Goal: Task Accomplishment & Management: Manage account settings

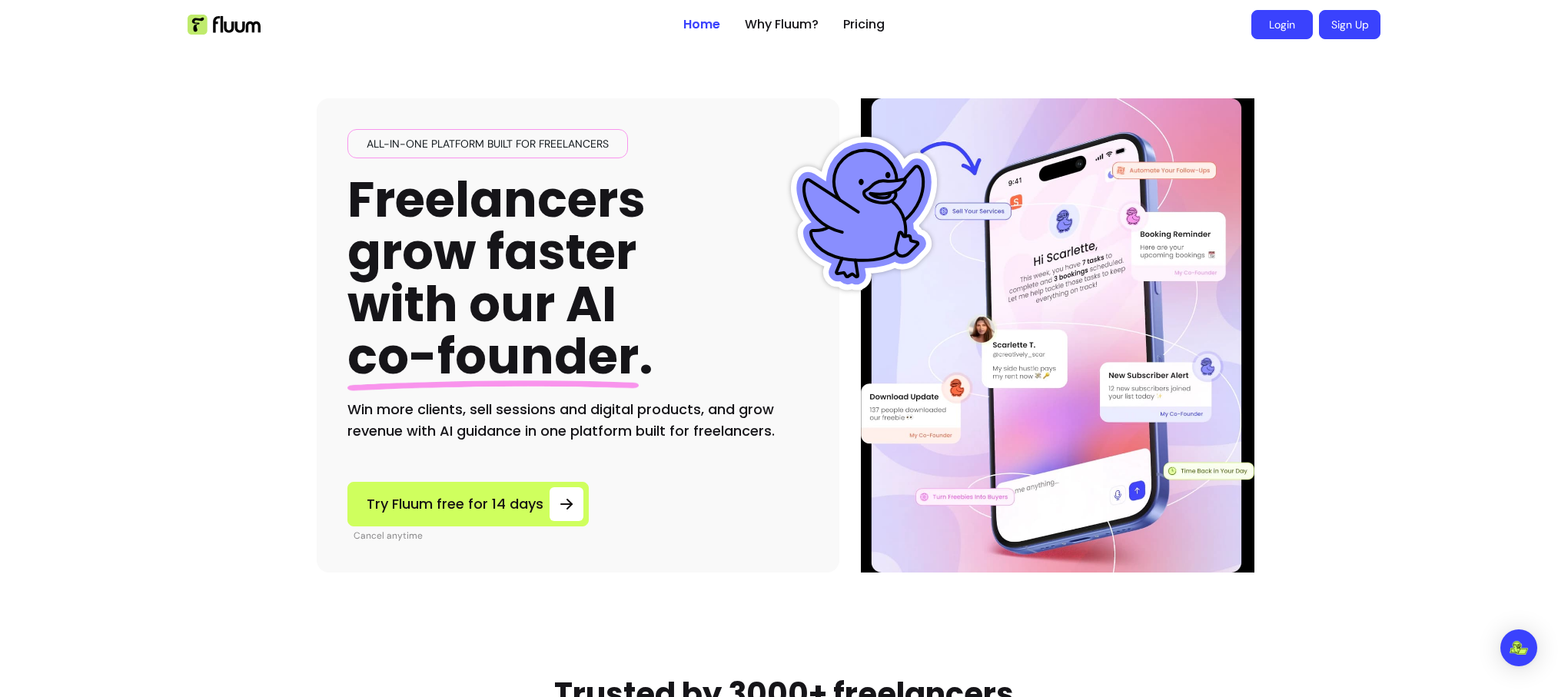
click at [1284, 28] on link "Login" at bounding box center [1282, 24] width 61 height 29
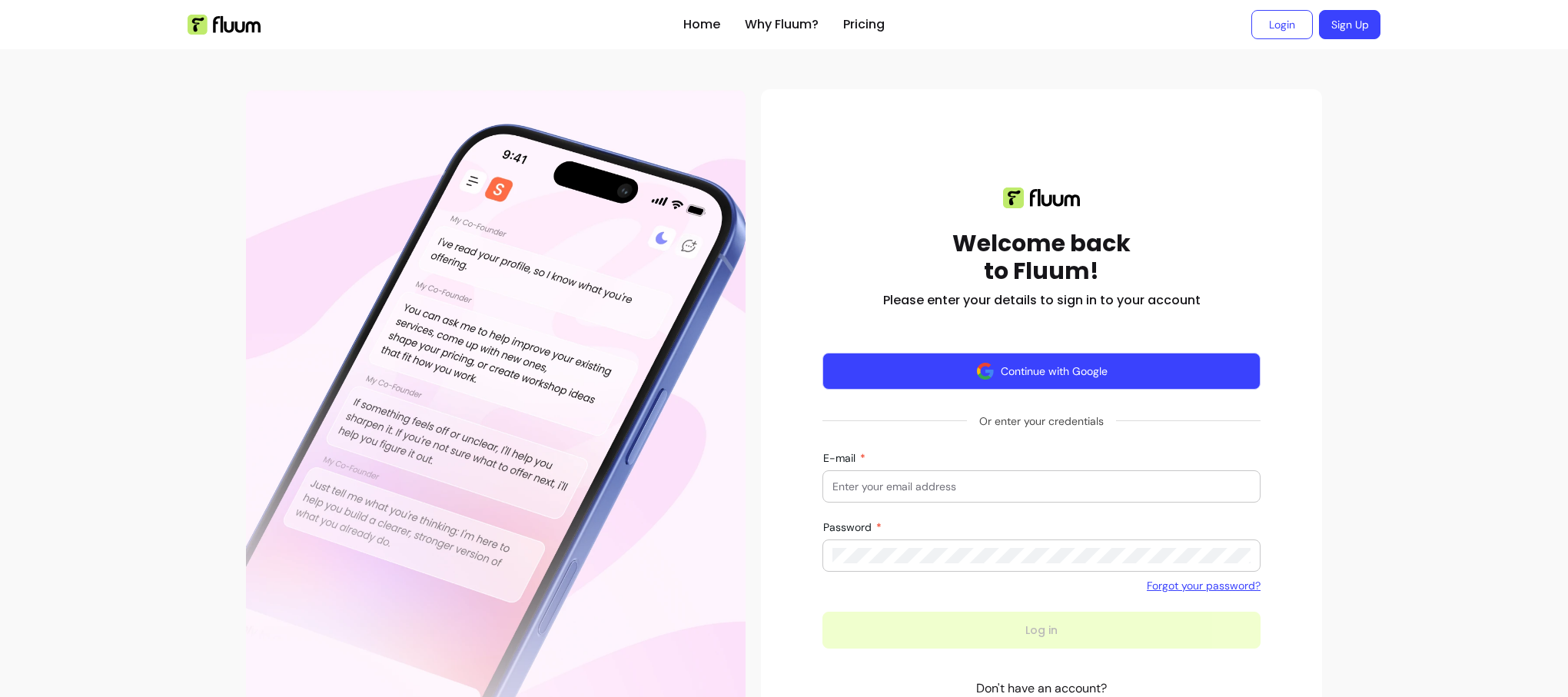
click at [1097, 372] on button "Continue with Google" at bounding box center [1041, 371] width 438 height 37
